Goal: Task Accomplishment & Management: Use online tool/utility

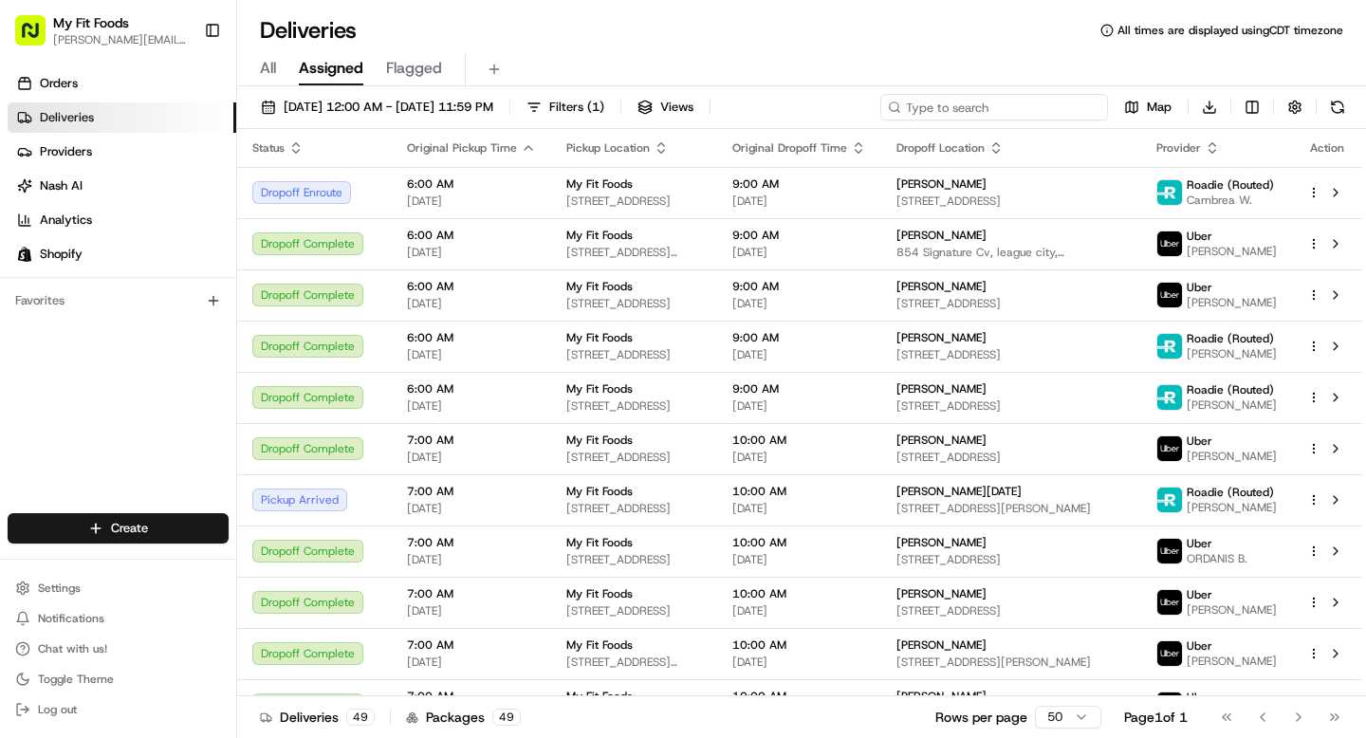
click at [984, 117] on input at bounding box center [994, 107] width 228 height 27
paste input "[PERSON_NAME]"
type input "[PERSON_NAME]"
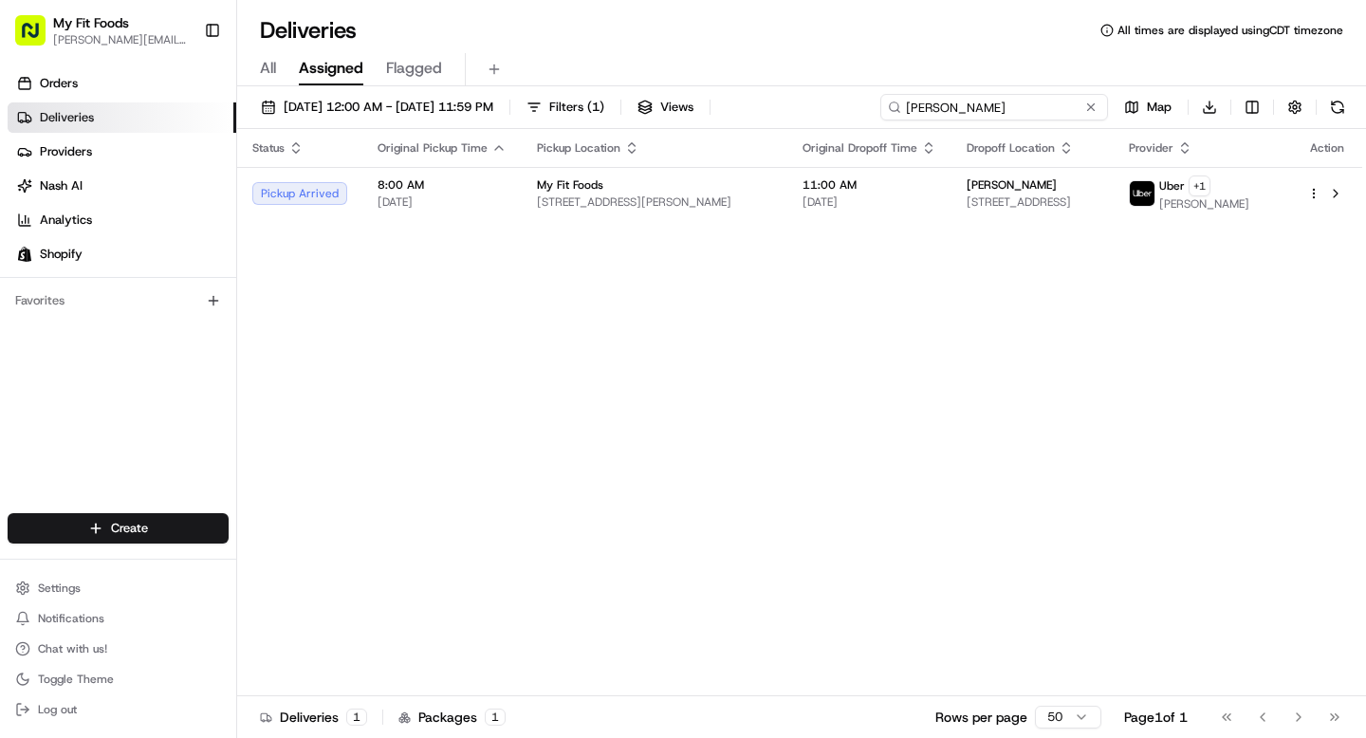
click at [925, 105] on input "[PERSON_NAME]" at bounding box center [994, 107] width 228 height 27
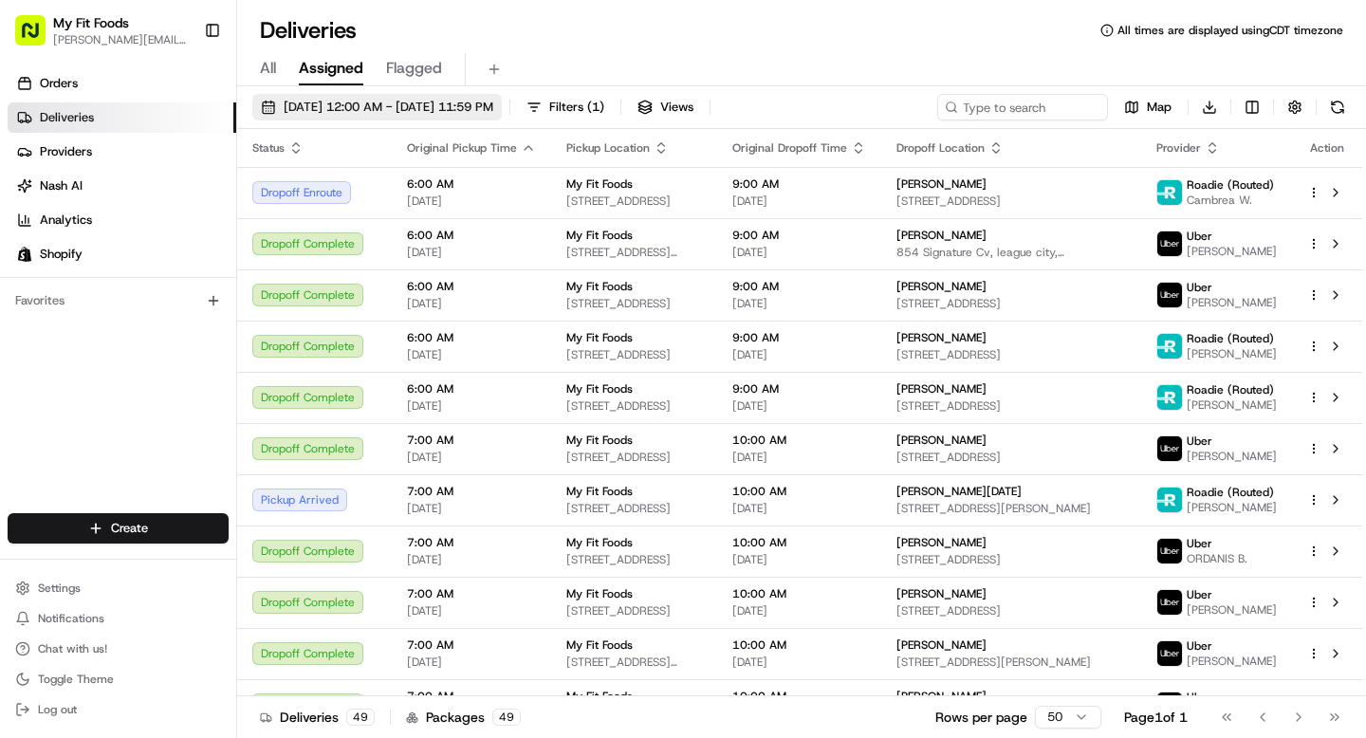
click at [350, 115] on span "[DATE] 12:00 AM - [DATE] 11:59 PM" at bounding box center [389, 107] width 210 height 17
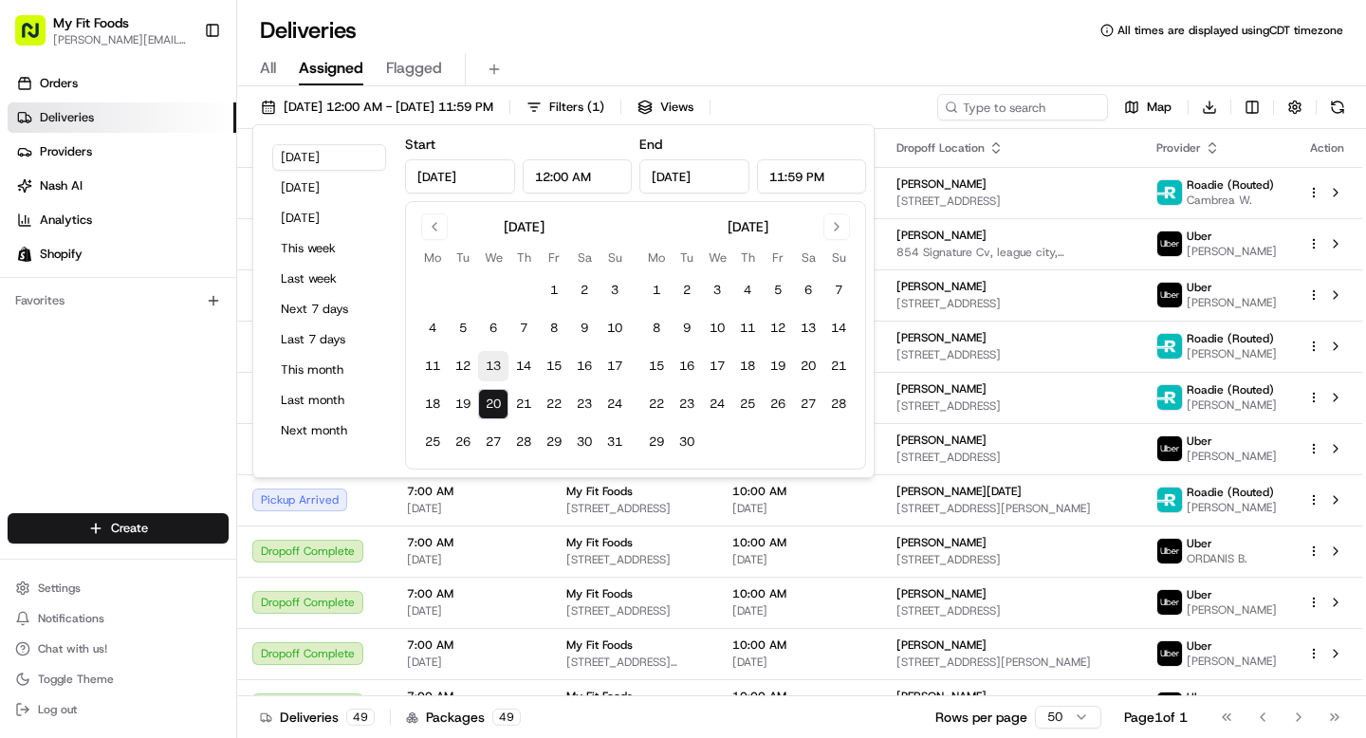
click at [504, 364] on button "13" at bounding box center [493, 366] width 30 height 30
type input "[DATE]"
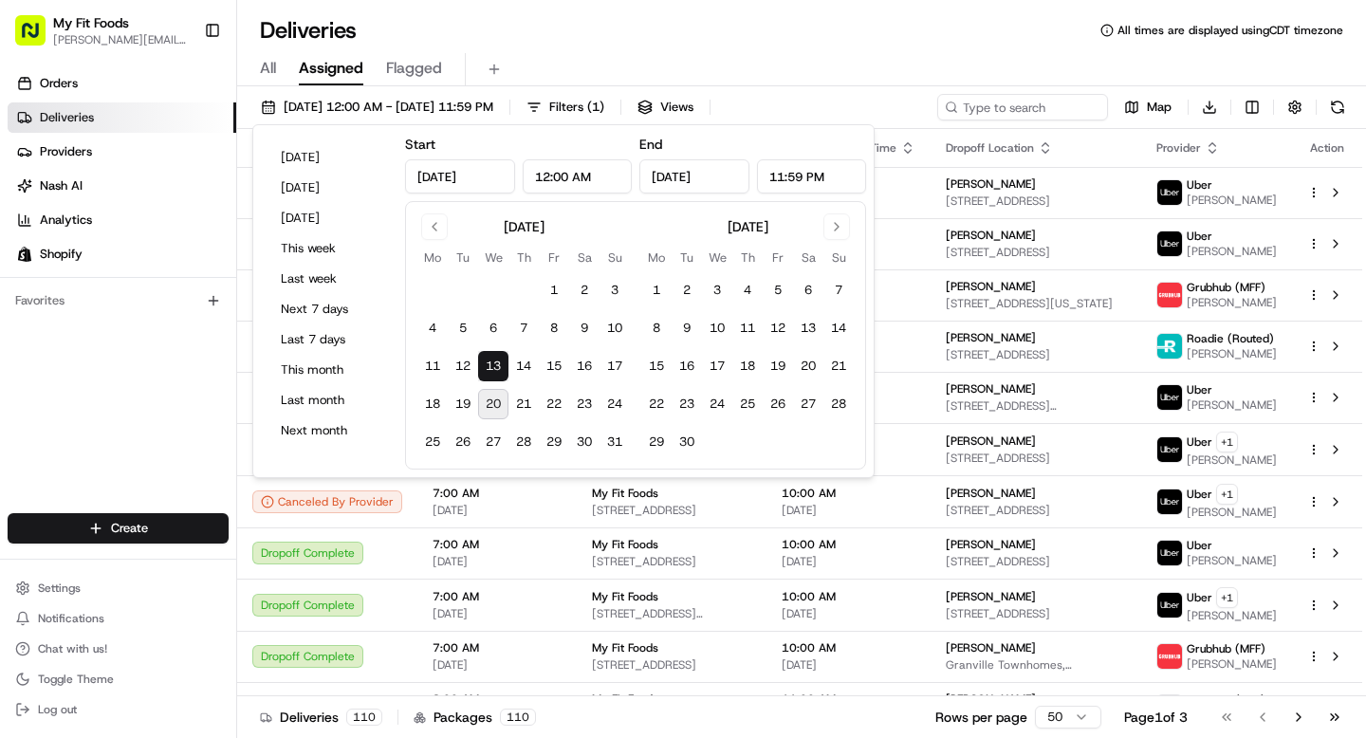
click at [492, 406] on button "20" at bounding box center [493, 404] width 30 height 30
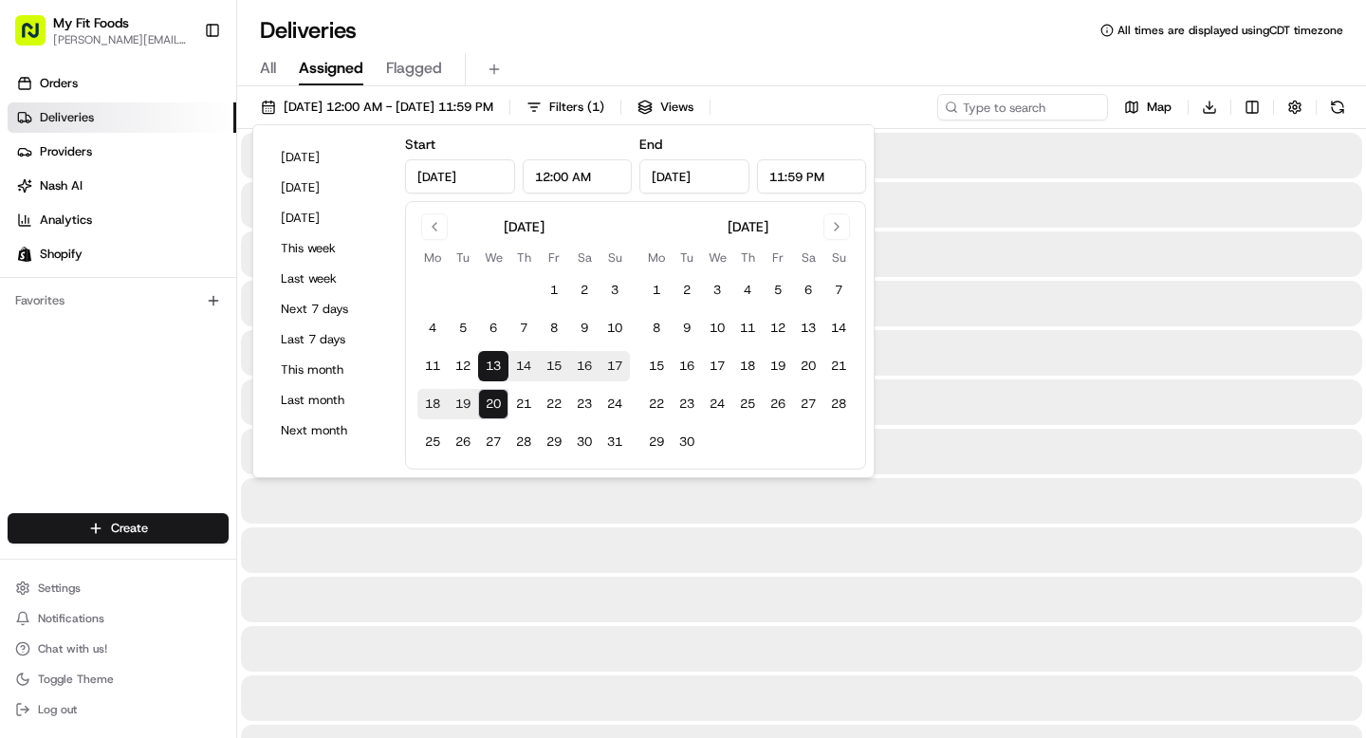
type input "[DATE]"
click at [492, 406] on button "20" at bounding box center [493, 404] width 30 height 30
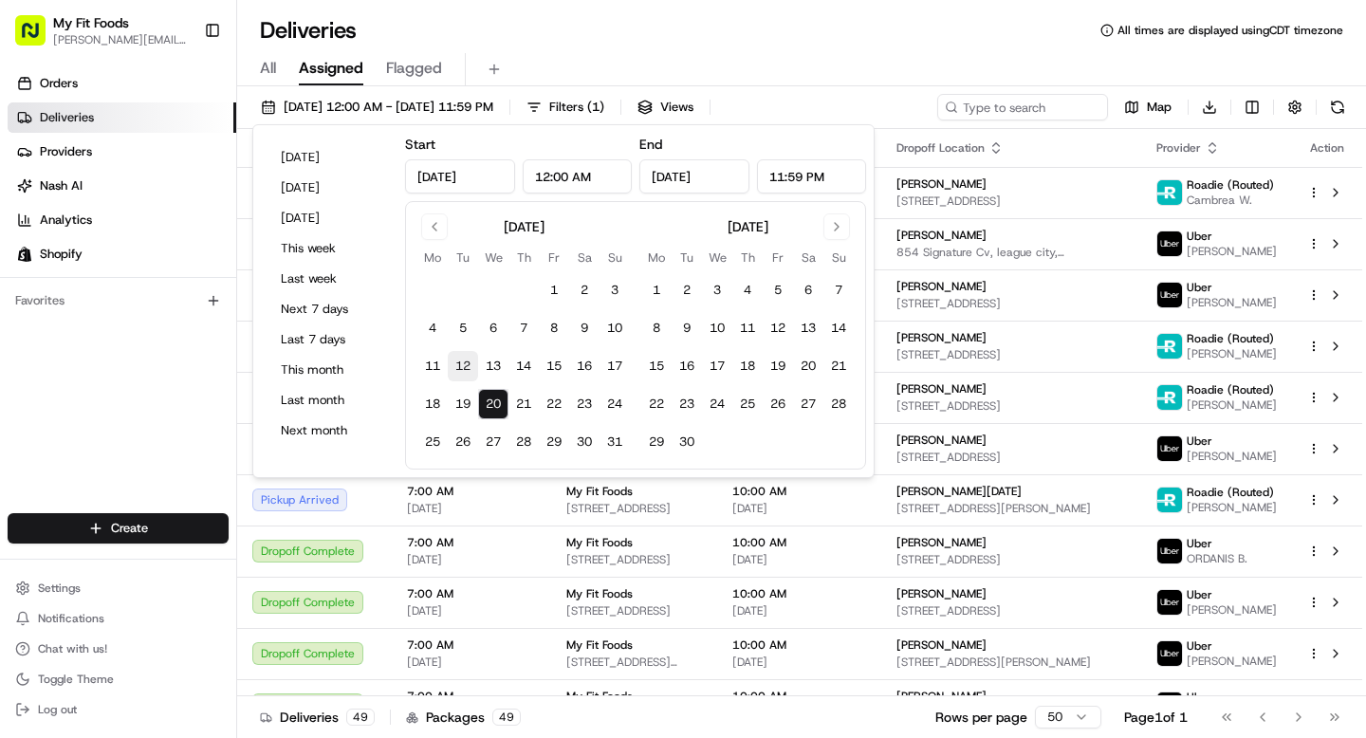
click at [464, 368] on button "12" at bounding box center [463, 366] width 30 height 30
type input "[DATE]"
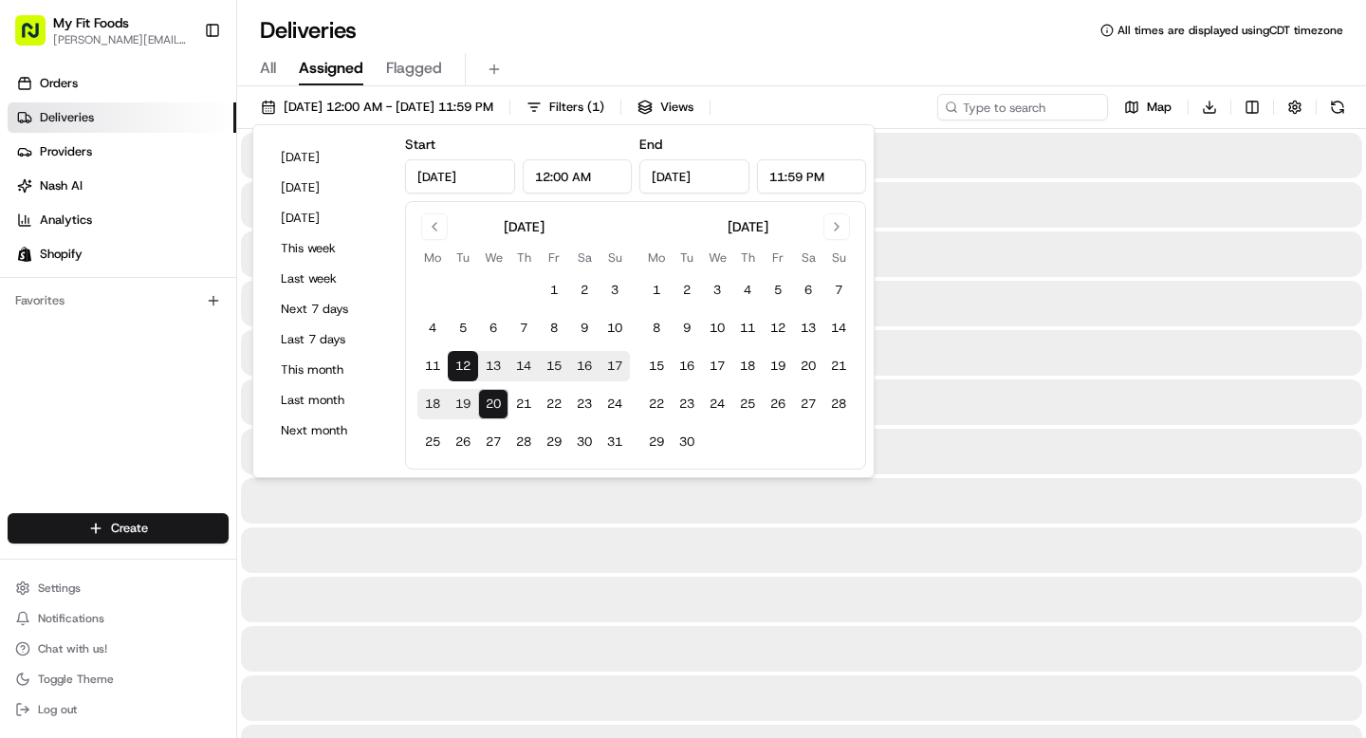
click at [464, 368] on button "12" at bounding box center [463, 366] width 30 height 30
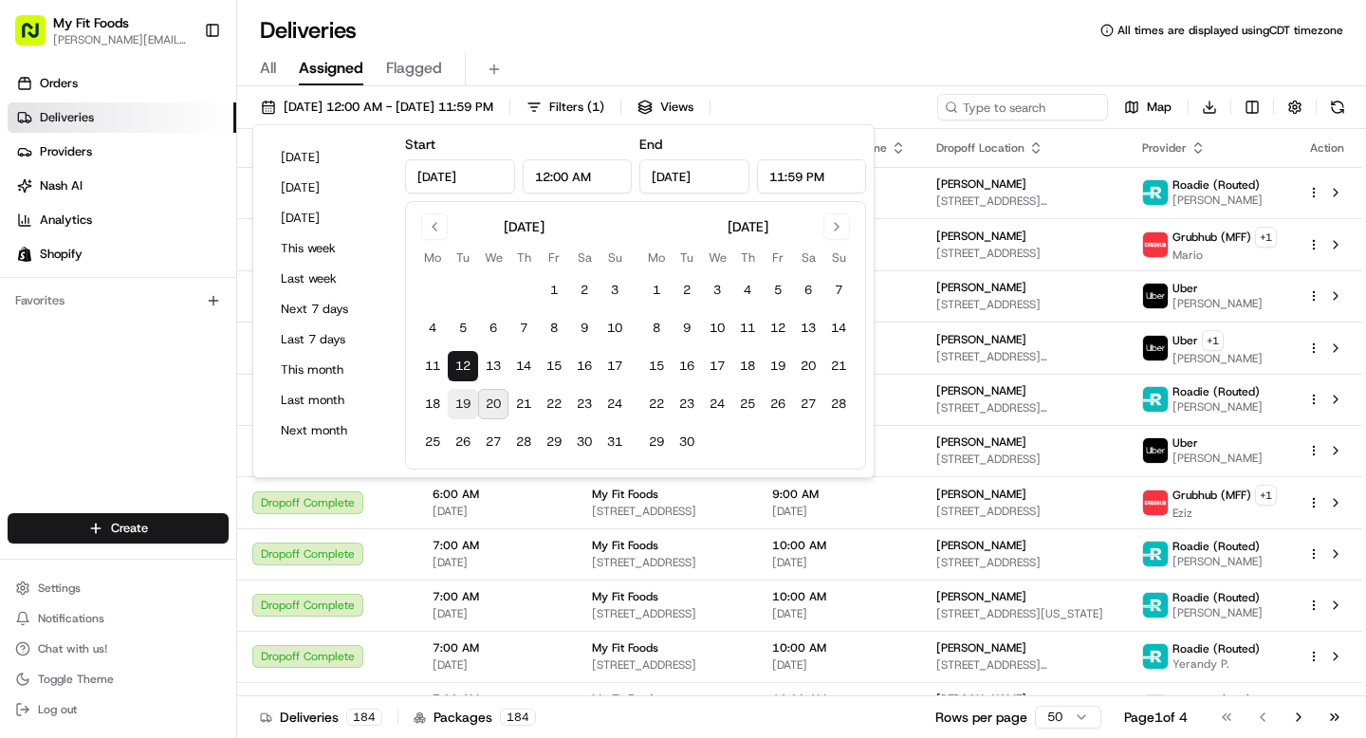
click at [463, 409] on button "19" at bounding box center [463, 404] width 30 height 30
type input "[DATE]"
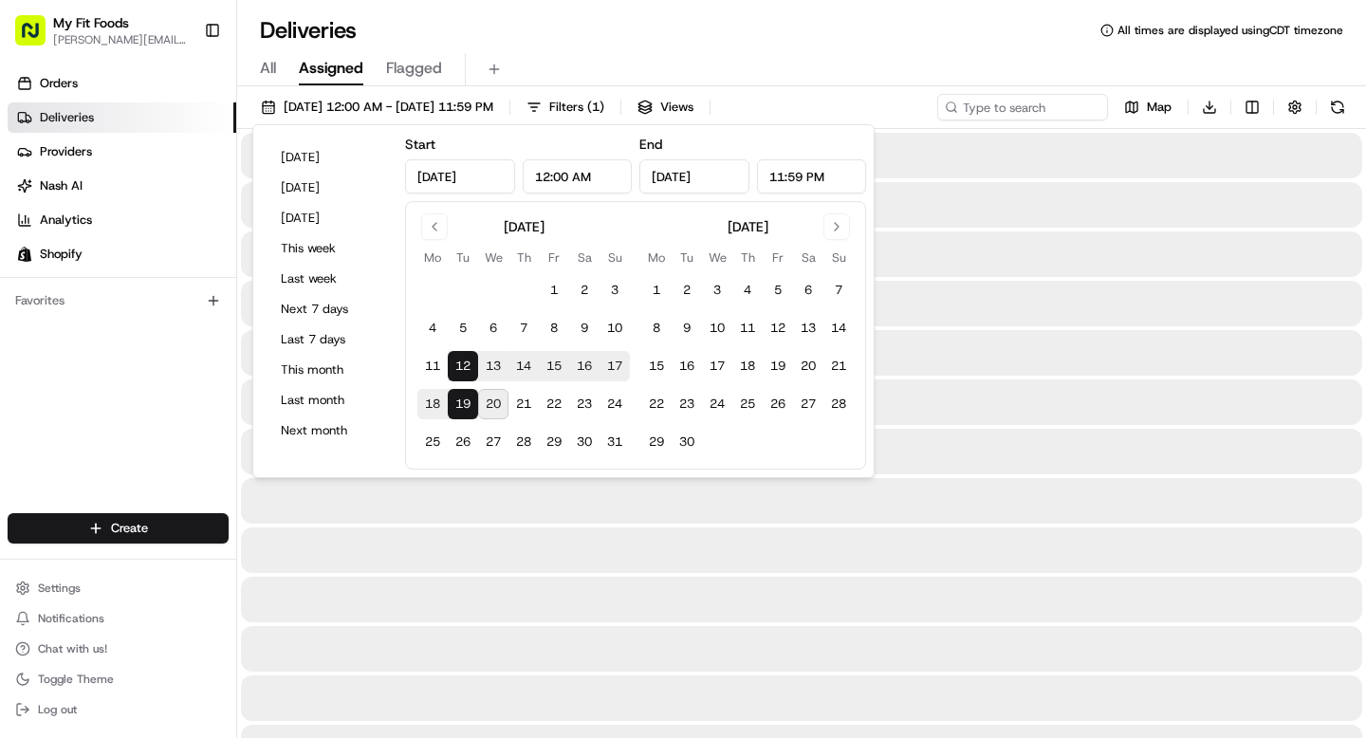
click at [463, 409] on button "19" at bounding box center [463, 404] width 30 height 30
type input "[DATE]"
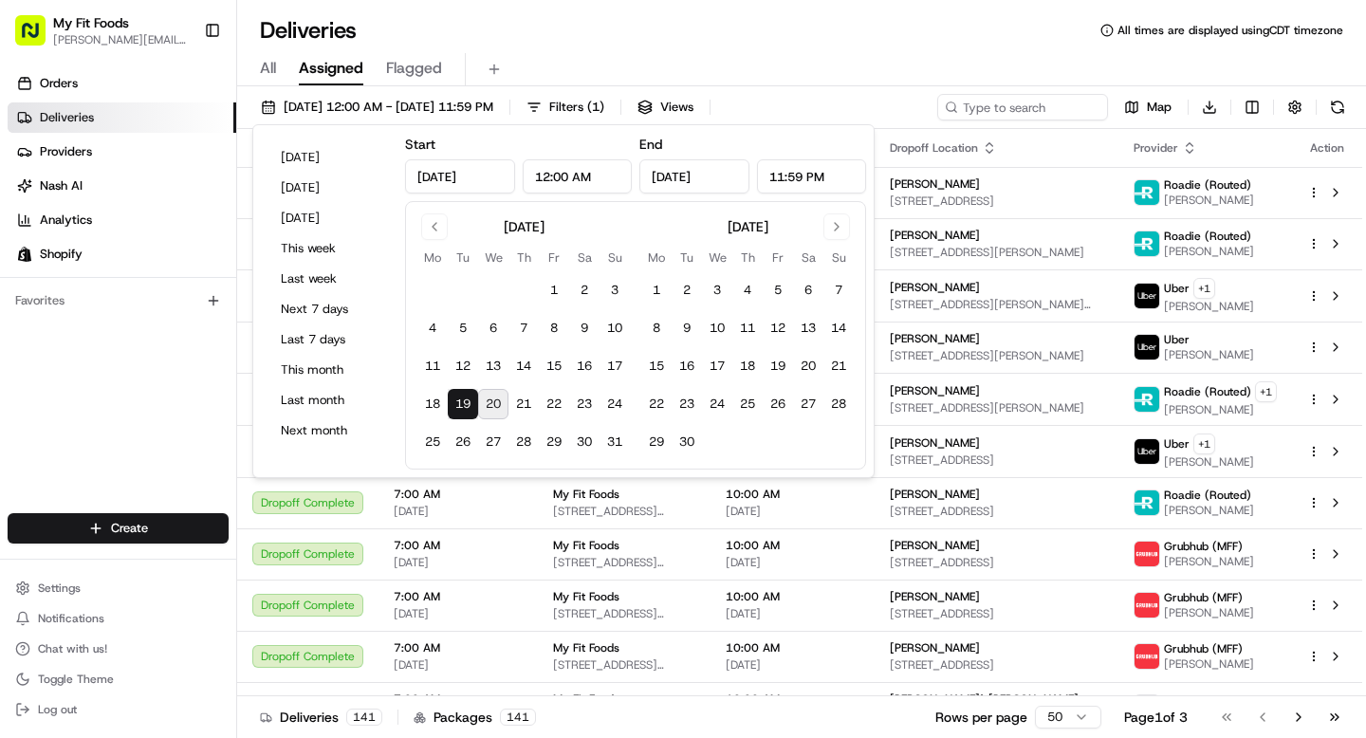
click at [674, 63] on div "All Assigned Flagged" at bounding box center [801, 69] width 1129 height 33
